Goal: Find specific page/section: Find specific page/section

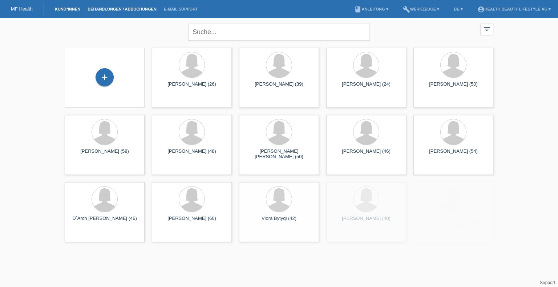
click at [119, 9] on link "Behandlungen / Abbuchungen" at bounding box center [122, 9] width 76 height 4
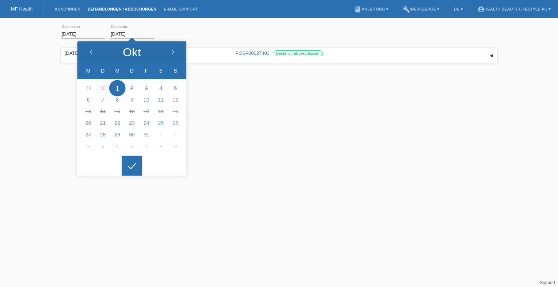
drag, startPoint x: 138, startPoint y: 33, endPoint x: 109, endPoint y: 32, distance: 29.1
click at [109, 32] on div "01.09.2025 error Datum von 01.10.2025 error Datum bis Übernehmen" at bounding box center [279, 34] width 436 height 25
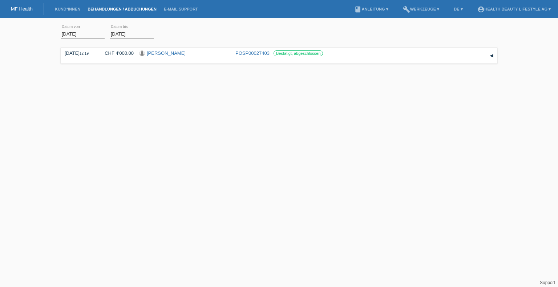
click at [213, 36] on div "01.09.2025 error Datum von 01.10.2025 error Datum bis Übernehmen" at bounding box center [279, 34] width 436 height 25
